Goal: Feedback & Contribution: Leave review/rating

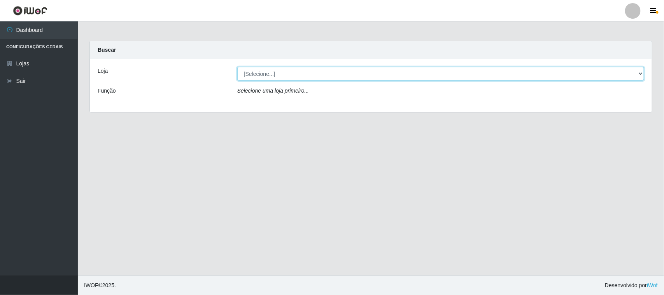
click at [271, 73] on select "[Selecione...] Hiper Queiroz - [GEOGRAPHIC_DATA]" at bounding box center [440, 74] width 407 height 14
select select "515"
click at [237, 67] on select "[Selecione...] Hiper Queiroz - [GEOGRAPHIC_DATA]" at bounding box center [440, 74] width 407 height 14
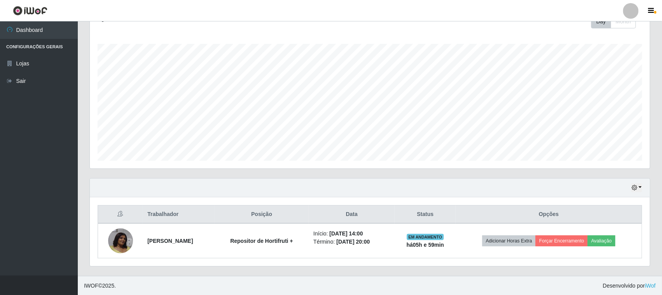
scroll to position [119, 0]
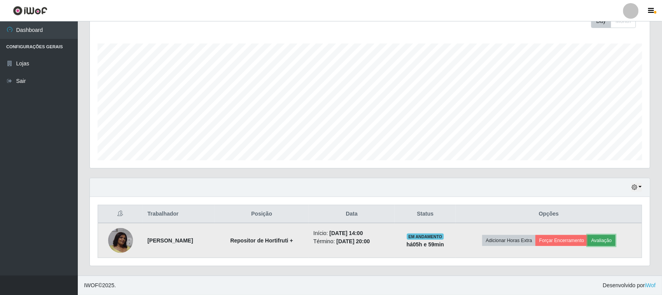
click at [608, 240] on button "Avaliação" at bounding box center [602, 240] width 28 height 11
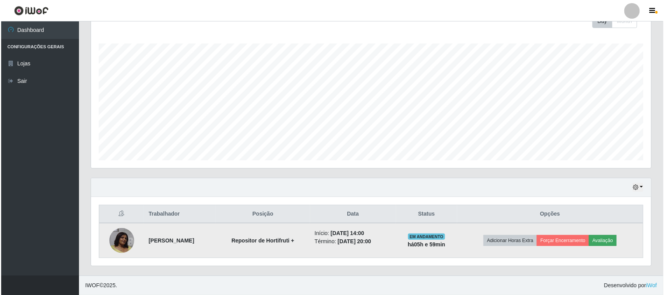
scroll to position [162, 555]
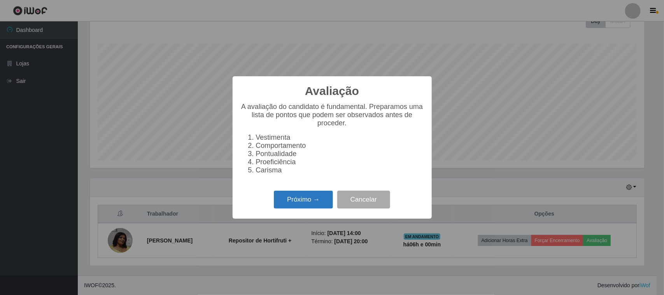
click at [286, 209] on button "Próximo →" at bounding box center [303, 200] width 59 height 18
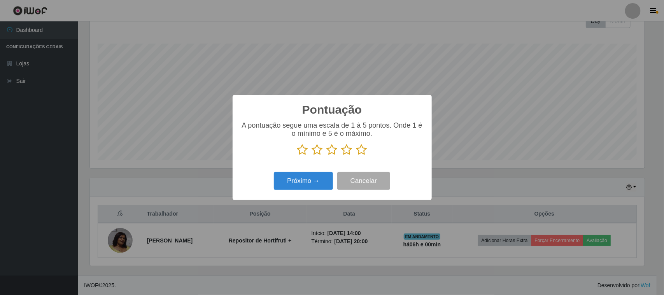
scroll to position [388755, 388362]
click at [296, 150] on p at bounding box center [332, 150] width 184 height 12
click at [301, 151] on icon at bounding box center [302, 150] width 11 height 12
click at [297, 156] on input "radio" at bounding box center [297, 156] width 0 height 0
click at [311, 181] on button "Próximo →" at bounding box center [303, 181] width 59 height 18
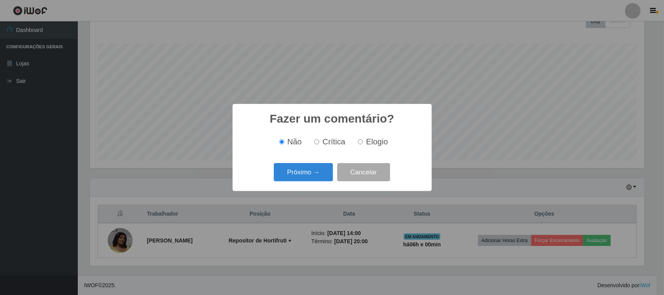
click at [317, 140] on input "Crítica" at bounding box center [316, 141] width 5 height 5
radio input "true"
click at [321, 173] on button "Próximo →" at bounding box center [303, 172] width 59 height 18
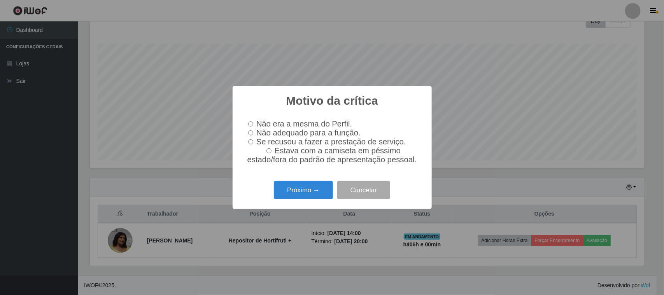
click at [255, 131] on label "Não adequado para a função." at bounding box center [303, 132] width 116 height 9
click at [253, 131] on input "Não adequado para a função." at bounding box center [250, 132] width 5 height 5
radio input "true"
click at [289, 192] on button "Próximo →" at bounding box center [303, 190] width 59 height 18
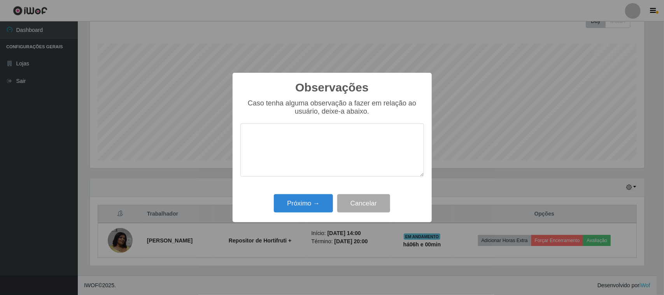
click at [277, 156] on textarea at bounding box center [332, 149] width 184 height 53
click at [273, 129] on textarea at bounding box center [332, 149] width 184 height 53
click at [332, 143] on textarea "uso excessivo de celular," at bounding box center [332, 149] width 184 height 53
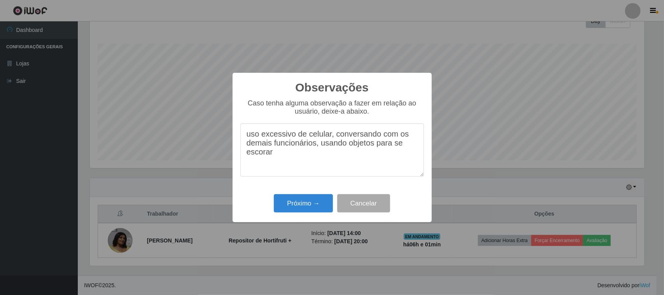
drag, startPoint x: 365, startPoint y: 151, endPoint x: 564, endPoint y: 100, distance: 205.8
click at [564, 100] on div "Observações × Caso tenha alguma observação a fazer em relação ao usuário, deixe…" at bounding box center [332, 147] width 664 height 295
click at [284, 162] on textarea "uso excessivo de celular, conversando com os demais funcionários, usando objeto…" at bounding box center [332, 149] width 184 height 53
type textarea "uso excessivo de celular, conversando com os demais funcionários, usando objeto…"
click at [314, 198] on button "Próximo →" at bounding box center [303, 203] width 59 height 18
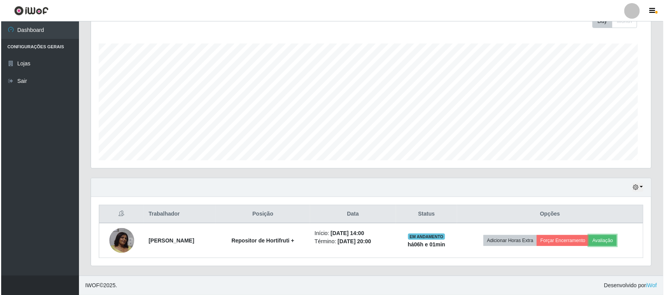
scroll to position [162, 560]
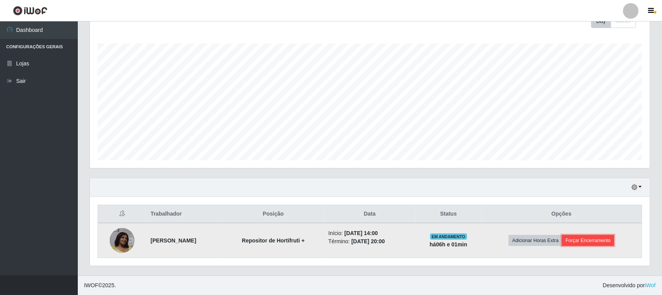
click at [586, 242] on button "Forçar Encerramento" at bounding box center [588, 240] width 52 height 11
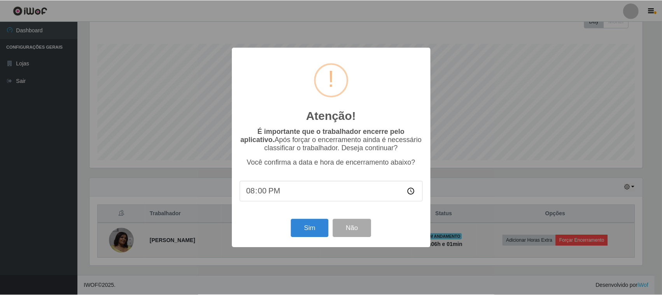
scroll to position [162, 555]
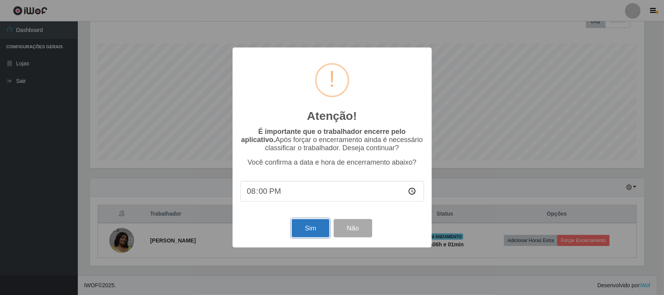
click at [310, 233] on button "Sim" at bounding box center [311, 228] width 38 height 18
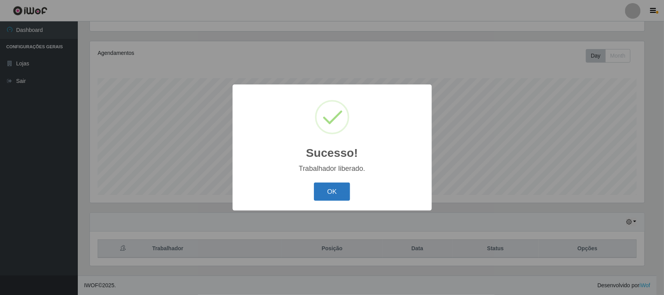
click at [345, 187] on button "OK" at bounding box center [332, 191] width 36 height 18
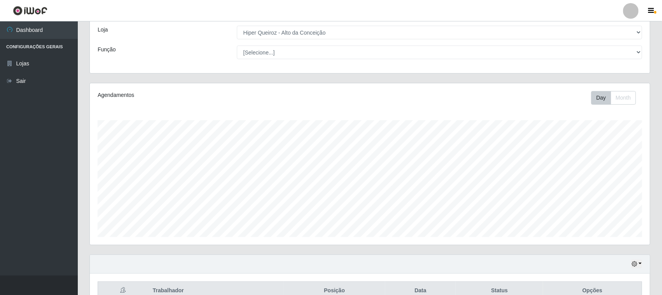
scroll to position [84, 0]
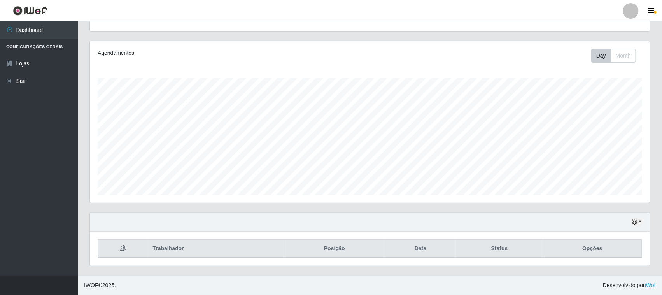
click at [165, 250] on th "Trabalhador" at bounding box center [216, 249] width 136 height 18
click at [28, 57] on link "Lojas" at bounding box center [39, 64] width 78 height 18
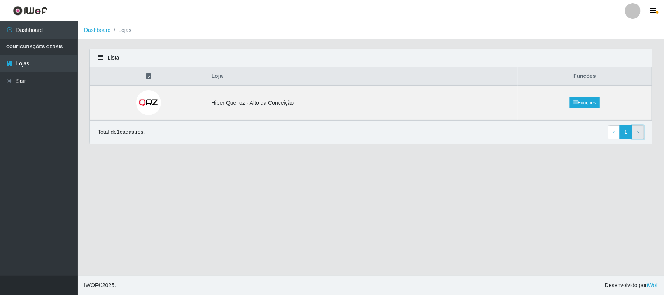
click at [640, 135] on link "› Next" at bounding box center [638, 132] width 12 height 14
click at [586, 105] on link "Funções" at bounding box center [585, 102] width 30 height 11
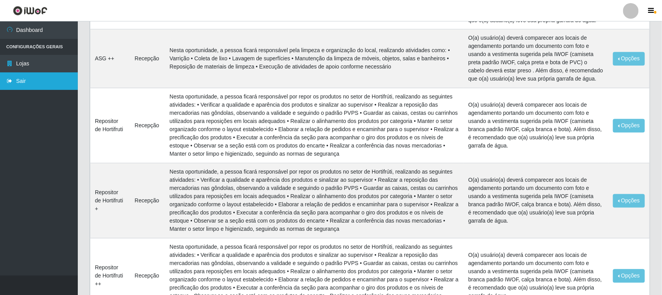
scroll to position [486, 0]
